Goal: Information Seeking & Learning: Find contact information

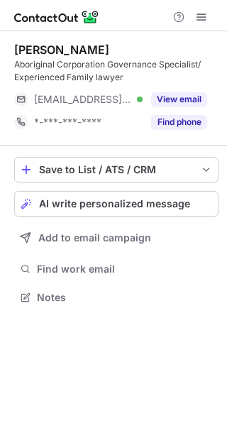
scroll to position [287, 227]
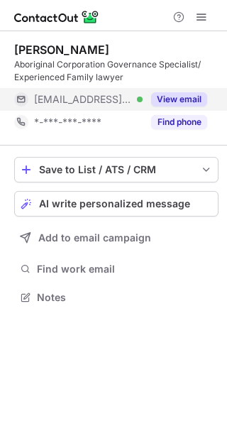
click at [185, 101] on button "View email" at bounding box center [179, 99] width 56 height 14
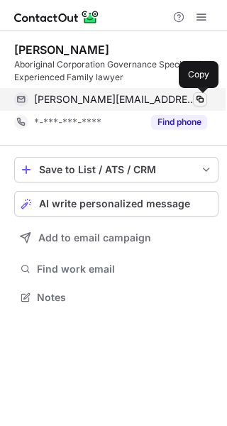
click at [197, 95] on span at bounding box center [200, 99] width 11 height 11
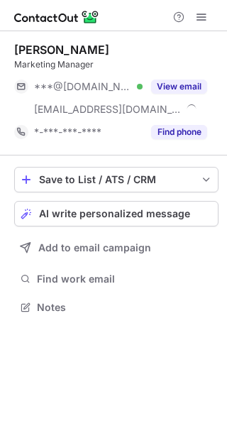
scroll to position [297, 227]
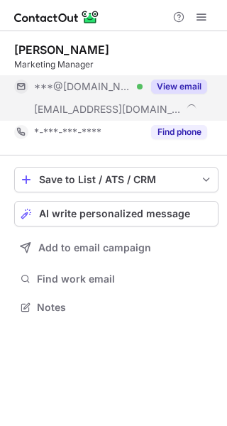
click at [180, 90] on button "View email" at bounding box center [179, 87] width 56 height 14
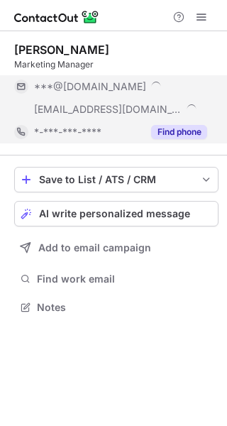
click at [185, 132] on button "Find phone" at bounding box center [179, 132] width 56 height 14
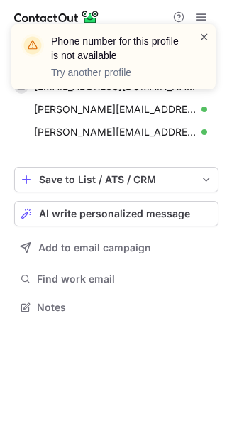
click at [202, 37] on span at bounding box center [204, 37] width 11 height 14
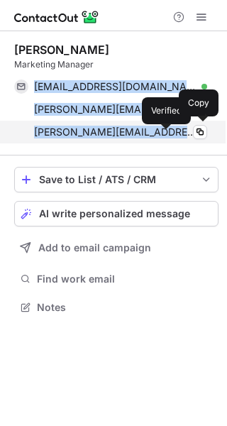
drag, startPoint x: 0, startPoint y: 86, endPoint x: 167, endPoint y: 134, distance: 173.8
click at [167, 134] on div "janereneeherring@gmail.com Verified Copy jane.mcinnes@redmac.com.au Verified Co…" at bounding box center [110, 109] width 193 height 68
copy div "janereneeherring@gmail.com Verified Copy jane.mcinnes@redmac.com.au Verified Co…"
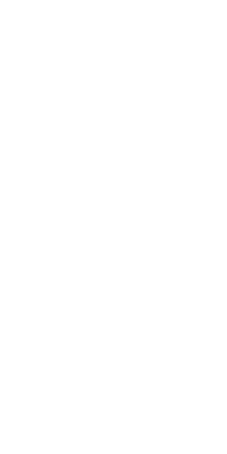
click at [0, 7] on div at bounding box center [0, 3] width 0 height 7
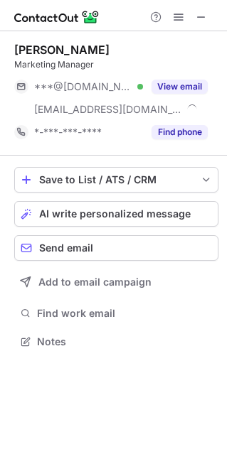
scroll to position [331, 227]
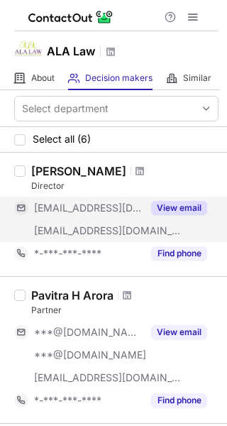
click at [177, 207] on button "View email" at bounding box center [179, 208] width 56 height 14
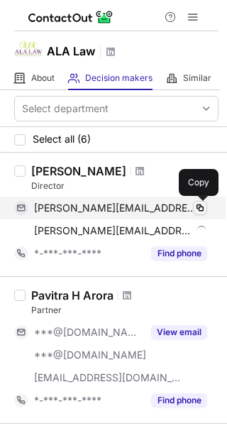
click at [202, 206] on span at bounding box center [200, 207] width 11 height 11
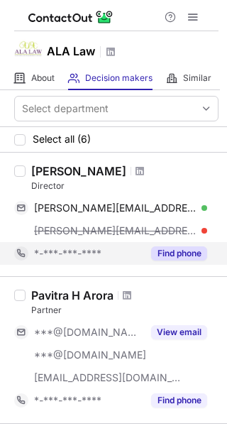
click at [172, 261] on div "Find phone" at bounding box center [175, 253] width 65 height 23
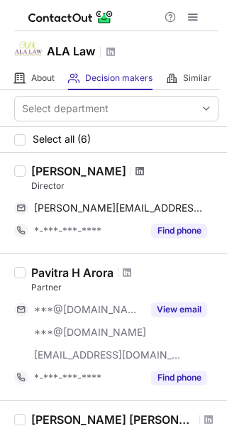
click at [136, 170] on span at bounding box center [140, 170] width 9 height 11
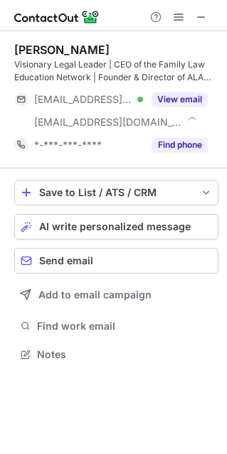
scroll to position [344, 227]
drag, startPoint x: 211, startPoint y: 13, endPoint x: 198, endPoint y: 16, distance: 13.1
click at [197, 15] on div at bounding box center [178, 17] width 68 height 17
click at [198, 16] on span at bounding box center [200, 16] width 11 height 11
